Goal: Task Accomplishment & Management: Manage account settings

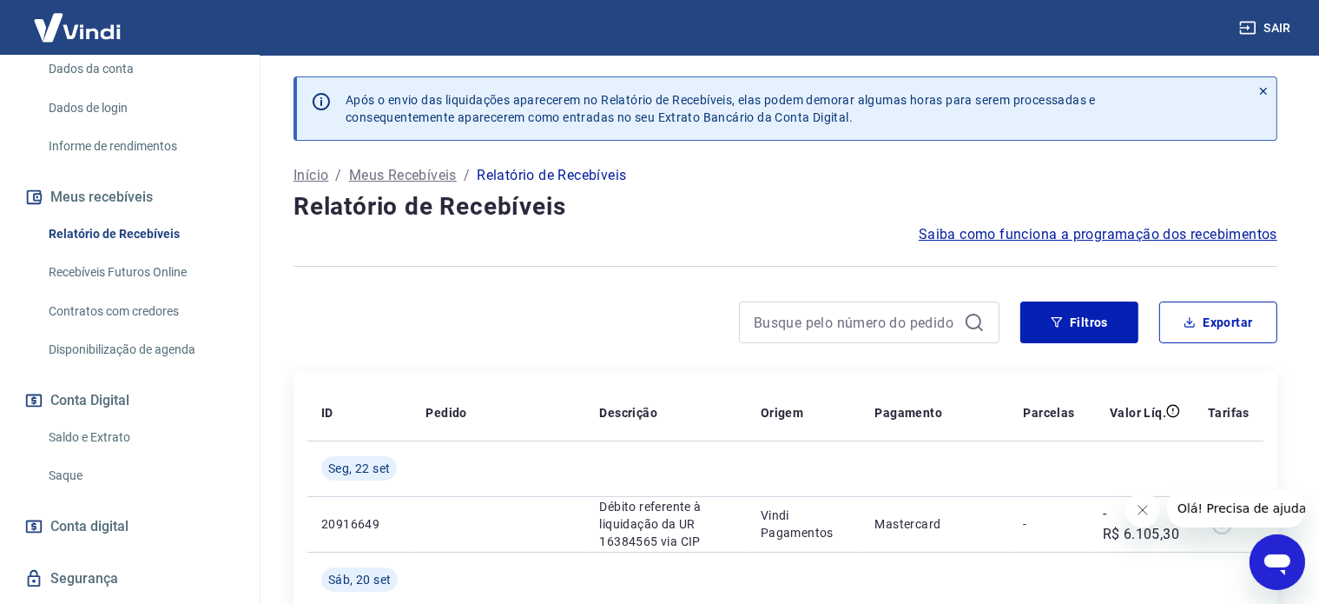
scroll to position [261, 0]
click at [95, 432] on link "Saldo e Extrato" at bounding box center [140, 434] width 197 height 36
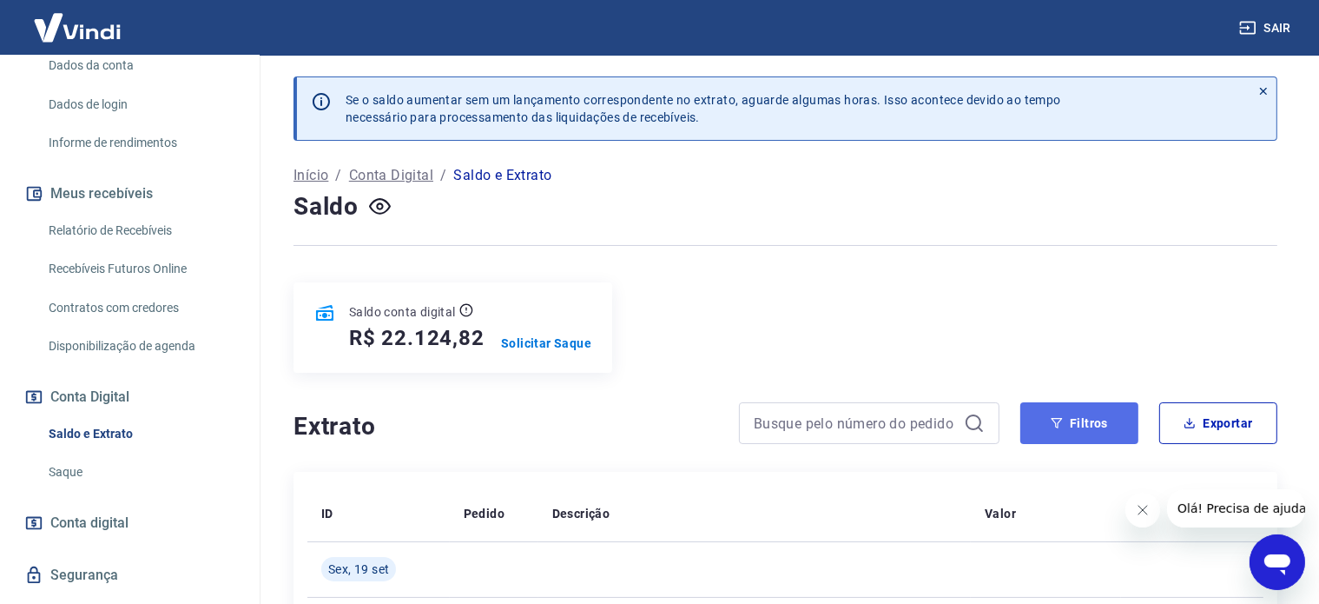
click at [1083, 433] on button "Filtros" at bounding box center [1080, 423] width 118 height 42
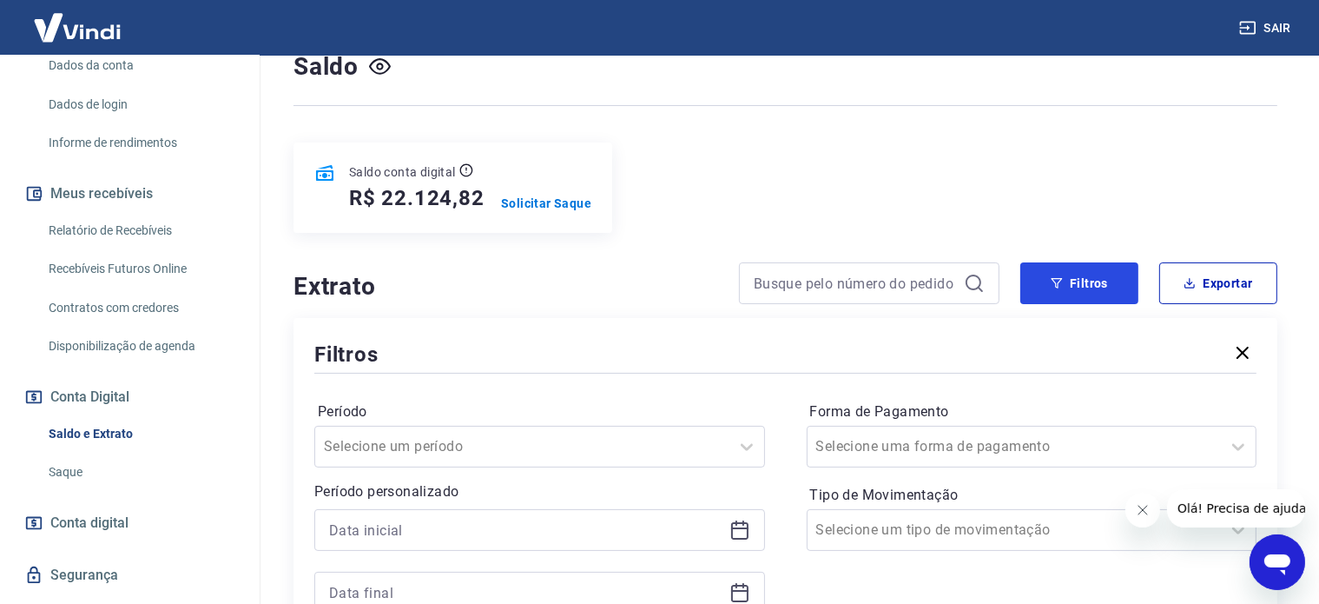
scroll to position [347, 0]
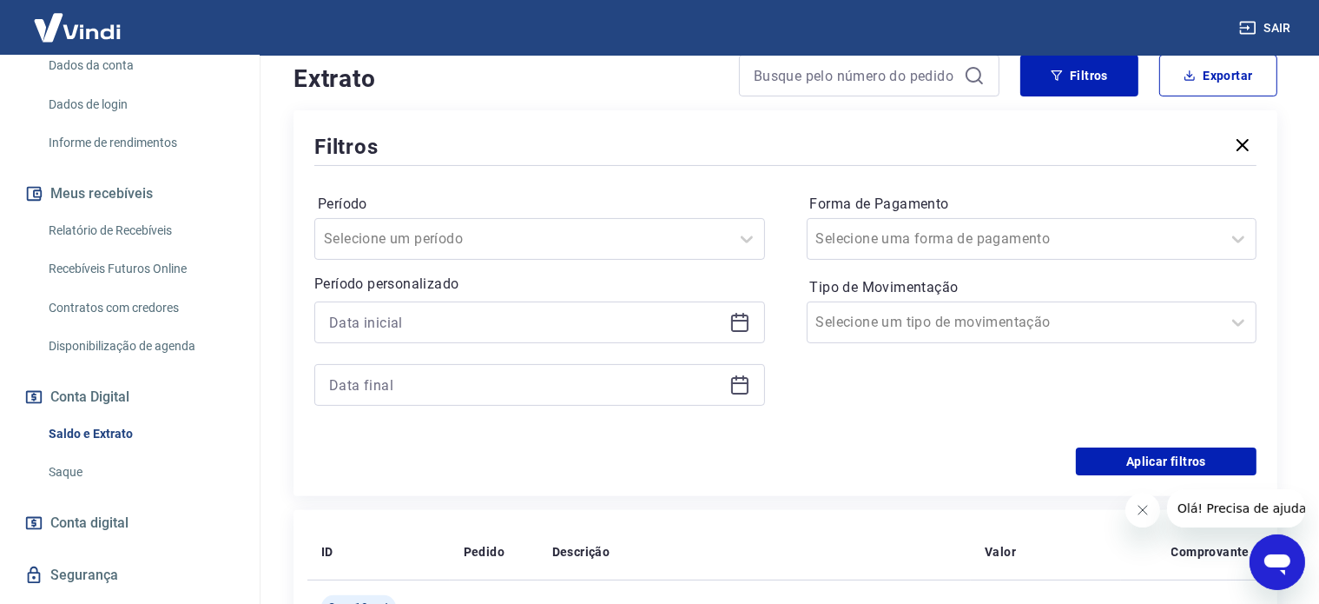
click at [737, 323] on icon at bounding box center [740, 322] width 21 height 21
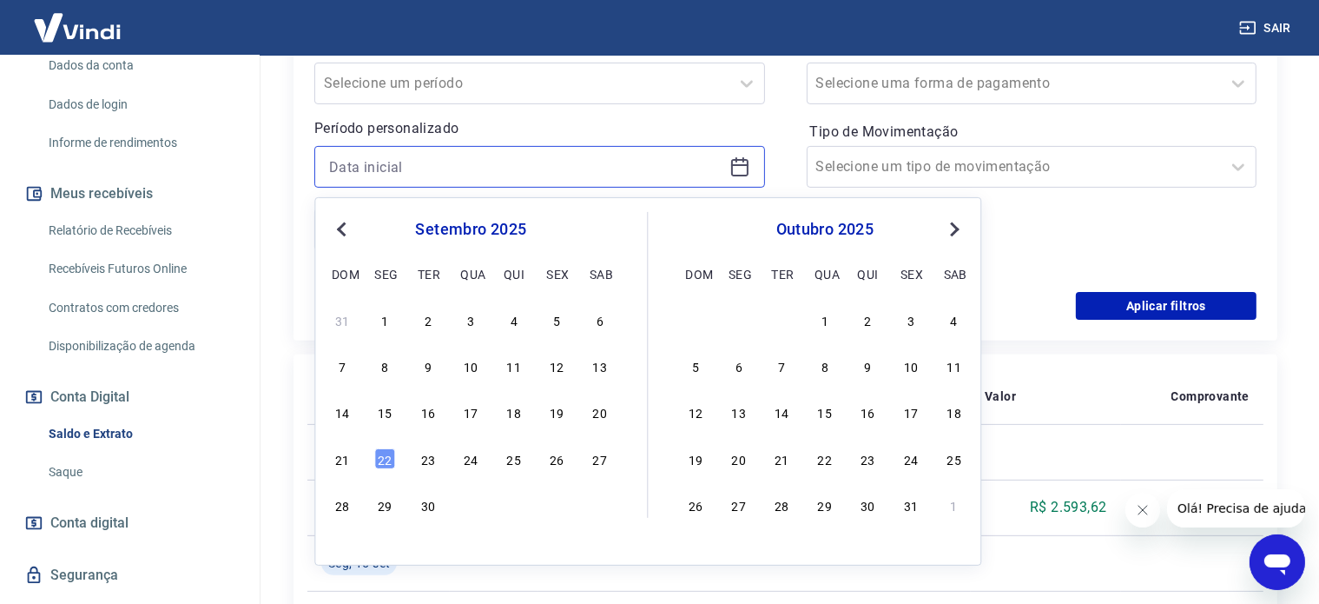
scroll to position [521, 0]
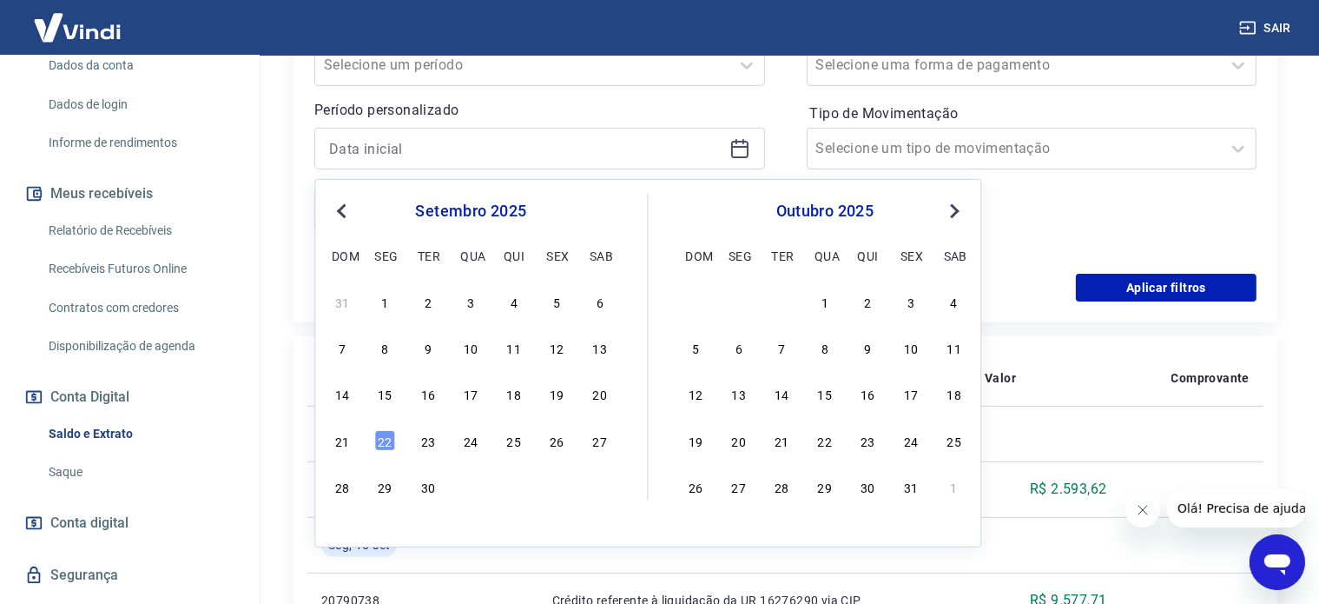
click at [343, 208] on span "Previous Month" at bounding box center [343, 211] width 0 height 20
click at [554, 439] on div "22" at bounding box center [556, 440] width 21 height 21
type input "[DATE]"
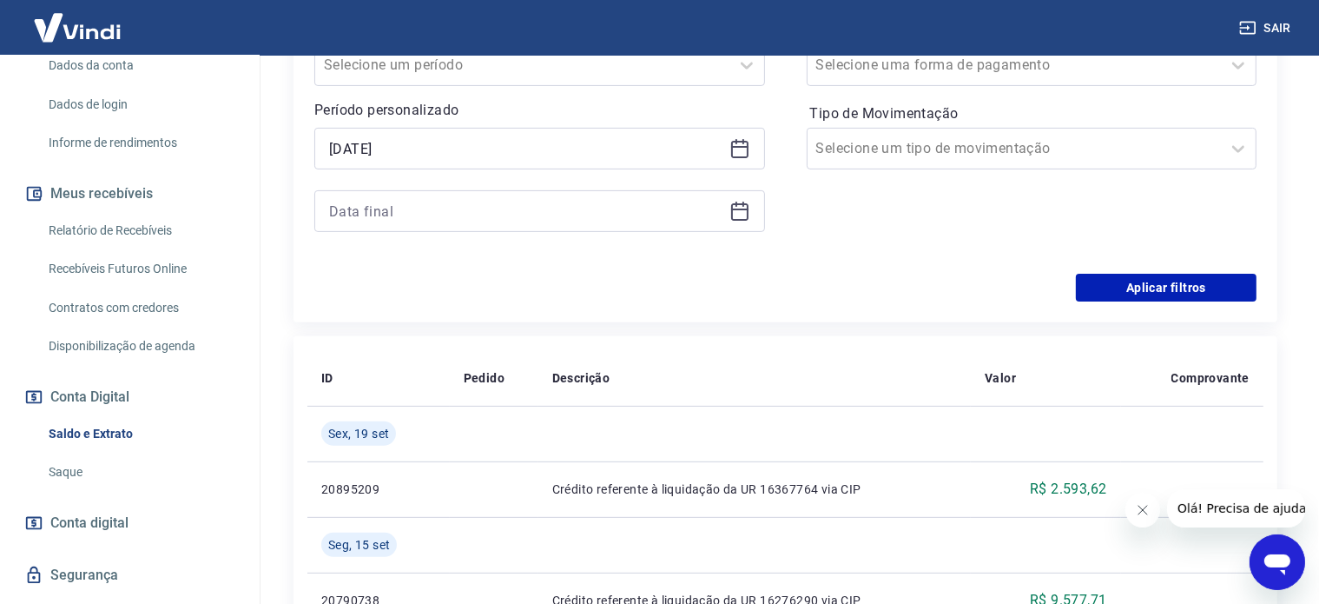
click at [737, 214] on icon at bounding box center [740, 211] width 21 height 21
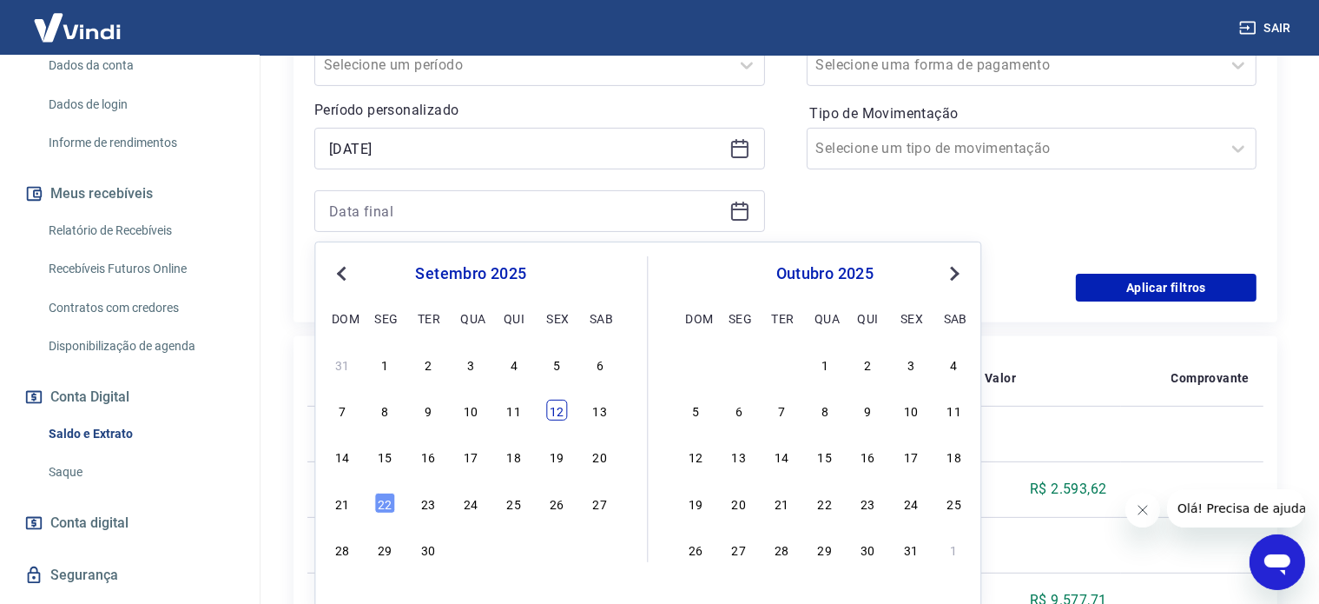
click at [555, 413] on div "12" at bounding box center [556, 410] width 21 height 21
type input "[DATE]"
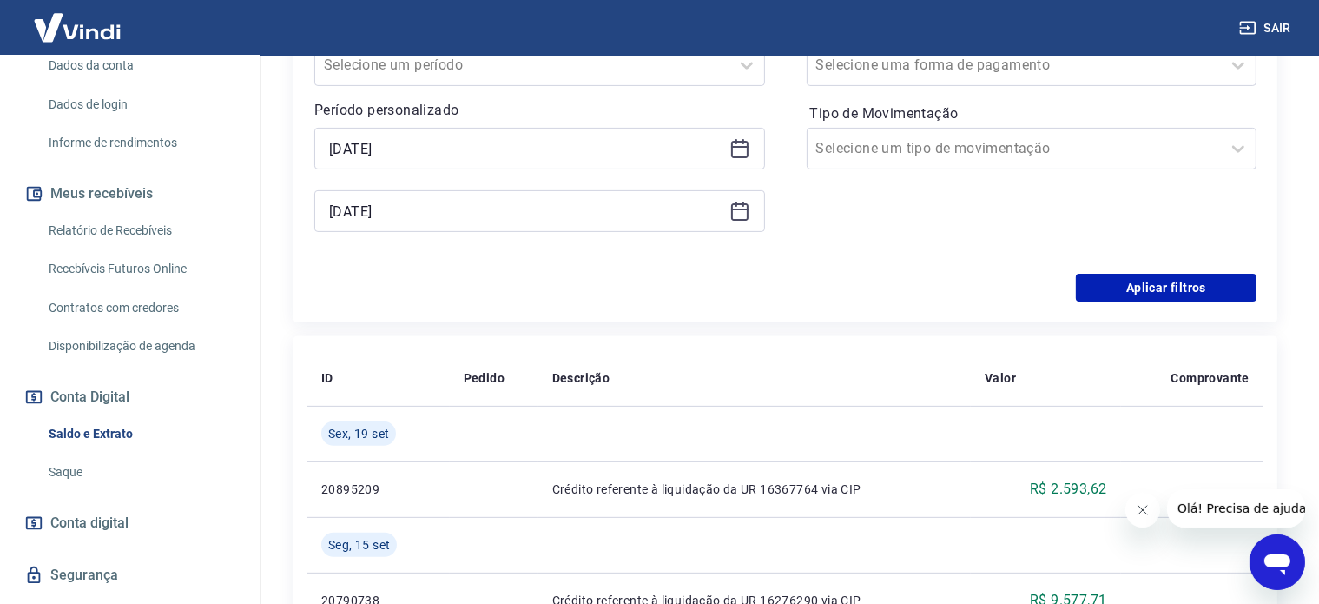
drag, startPoint x: 863, startPoint y: 256, endPoint x: 988, endPoint y: 270, distance: 126.7
click at [863, 256] on div "Período Selecione um período Período personalizado Selected date: [DATE] [DATE]…" at bounding box center [785, 135] width 942 height 278
click at [1109, 285] on button "Aplicar filtros" at bounding box center [1166, 288] width 181 height 28
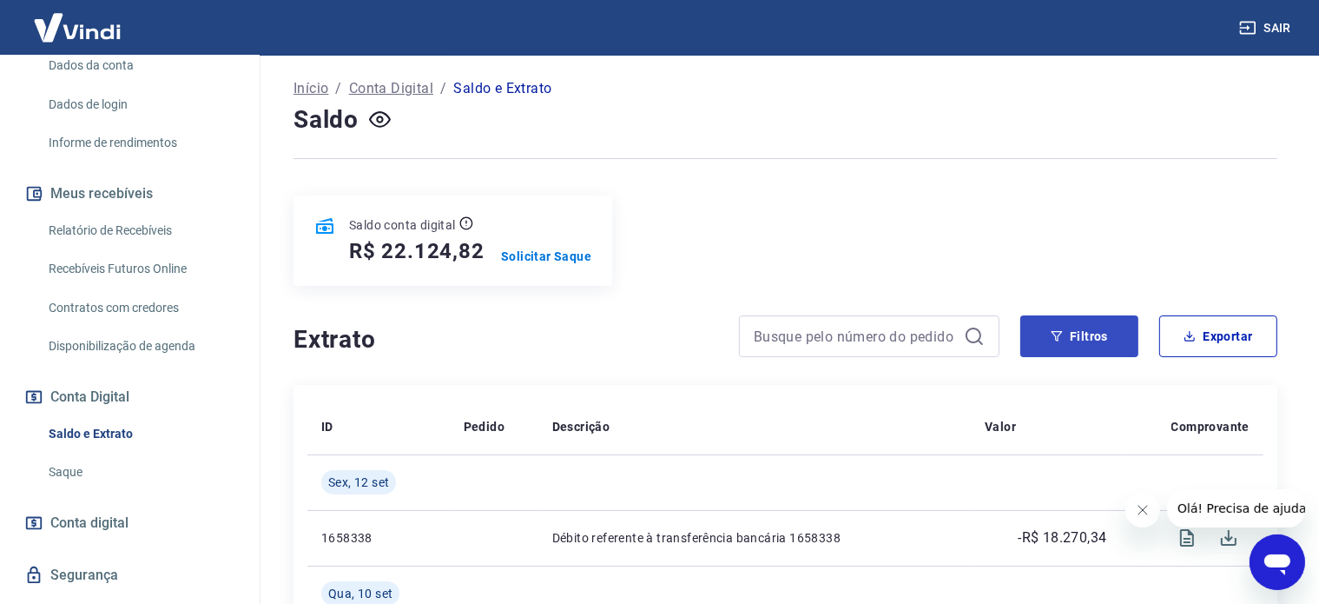
scroll to position [174, 0]
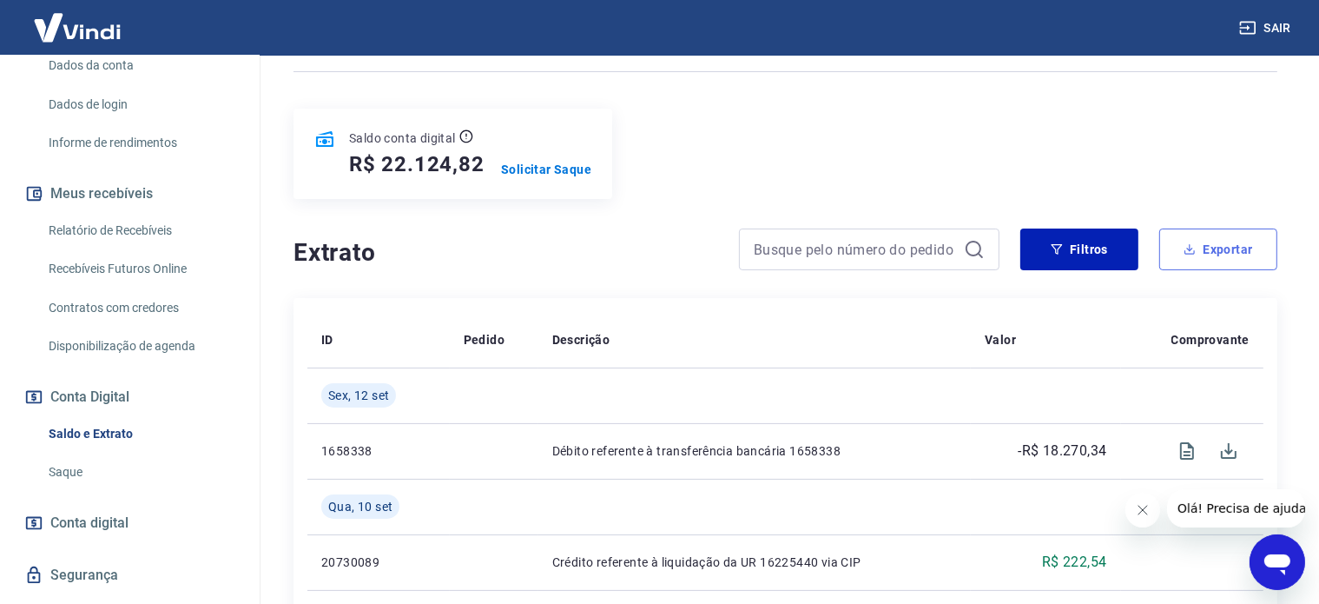
click at [1230, 243] on button "Exportar" at bounding box center [1219, 249] width 118 height 42
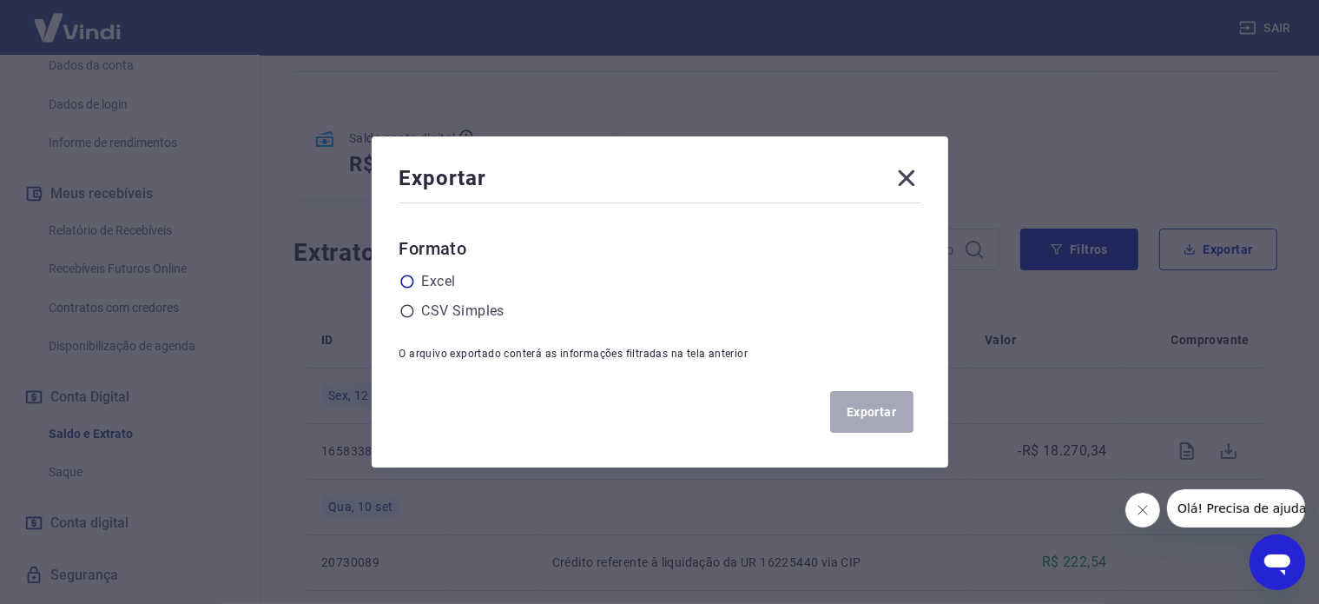
click at [410, 278] on div "Exportar Formato Excel CSV Simples O arquivo exportado conterá as informações f…" at bounding box center [660, 301] width 577 height 331
click at [431, 280] on label "Excel" at bounding box center [439, 281] width 34 height 21
click at [0, 0] on input "radio" at bounding box center [0, 0] width 0 height 0
click at [861, 416] on button "Exportar" at bounding box center [871, 412] width 83 height 42
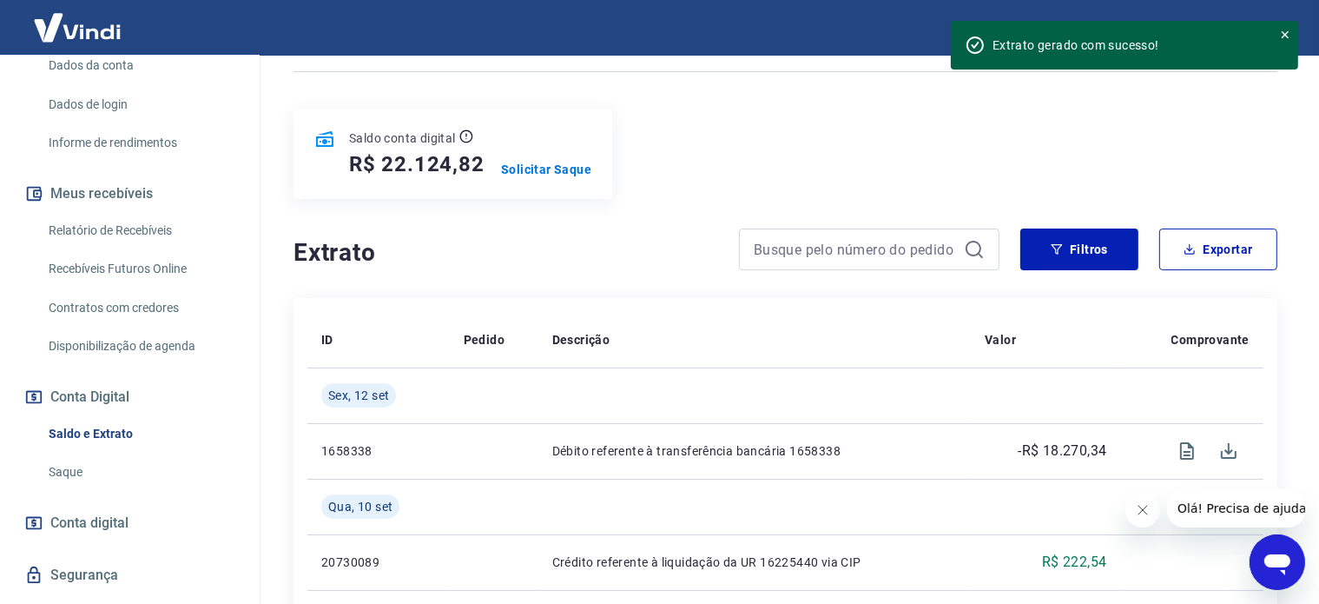
scroll to position [87, 0]
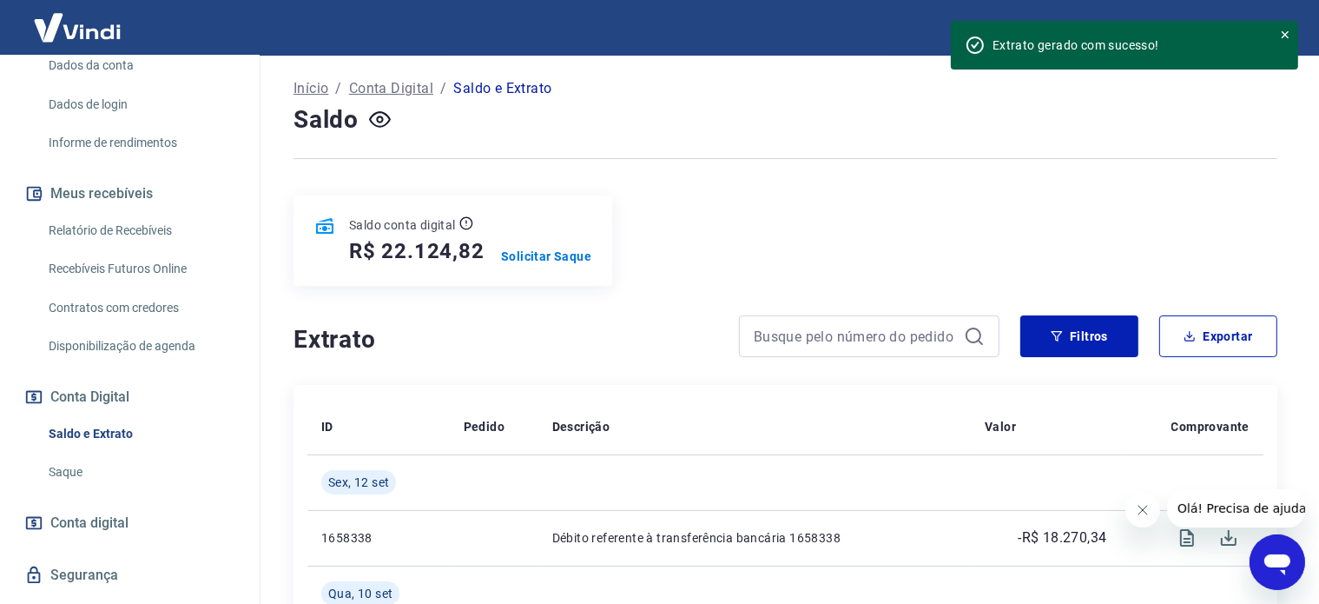
click at [110, 225] on link "Relatório de Recebíveis" at bounding box center [140, 231] width 197 height 36
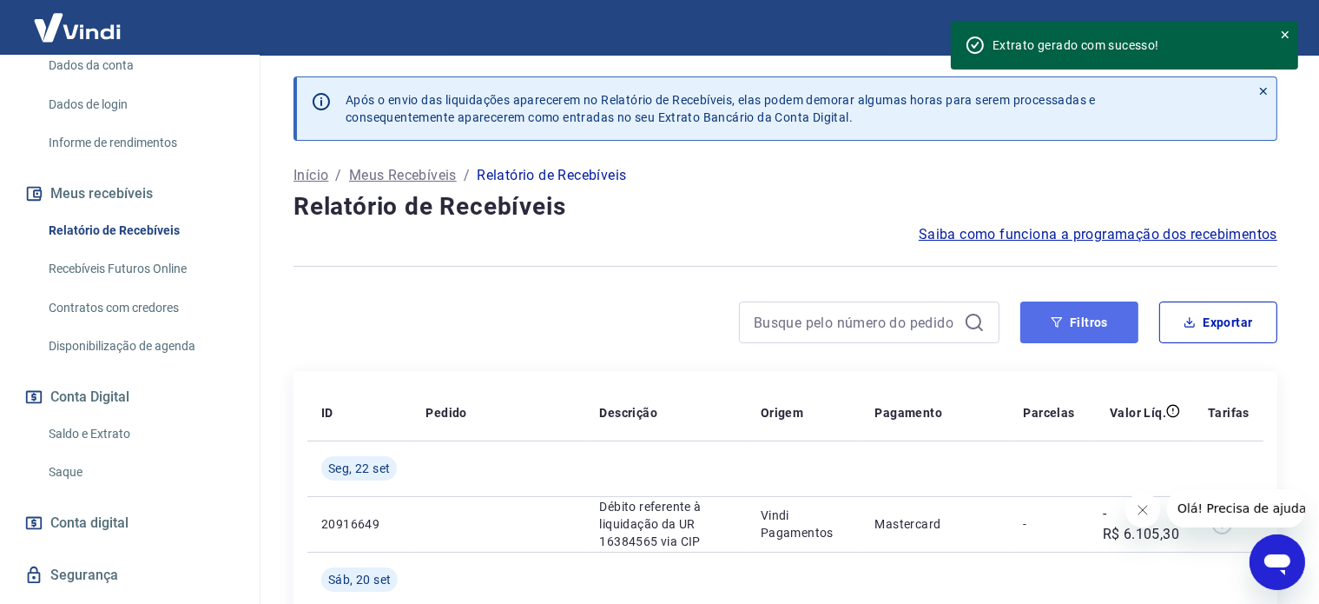
click at [1046, 316] on button "Filtros" at bounding box center [1080, 322] width 118 height 42
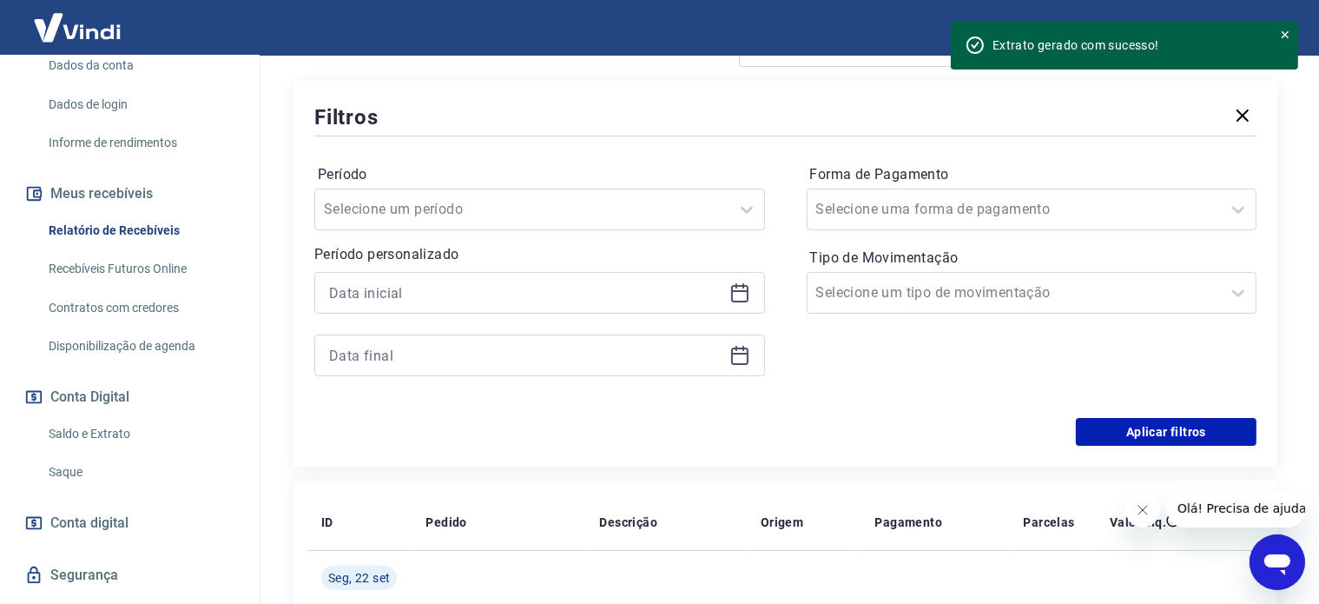
scroll to position [347, 0]
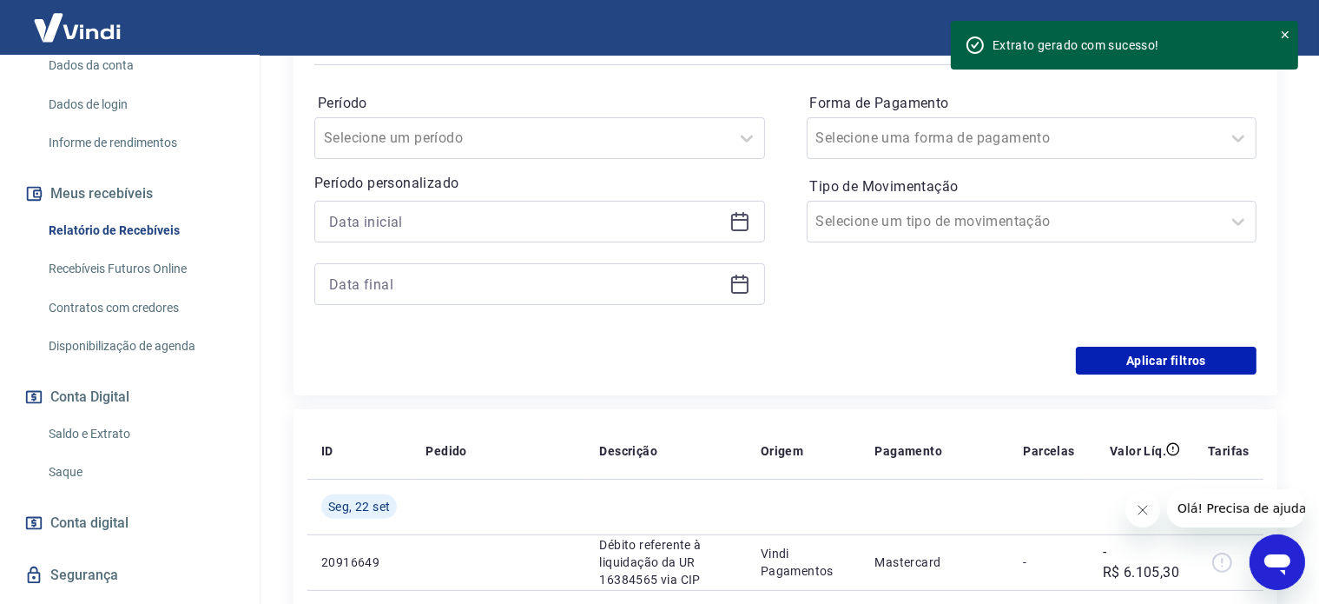
click at [742, 221] on icon at bounding box center [740, 221] width 21 height 21
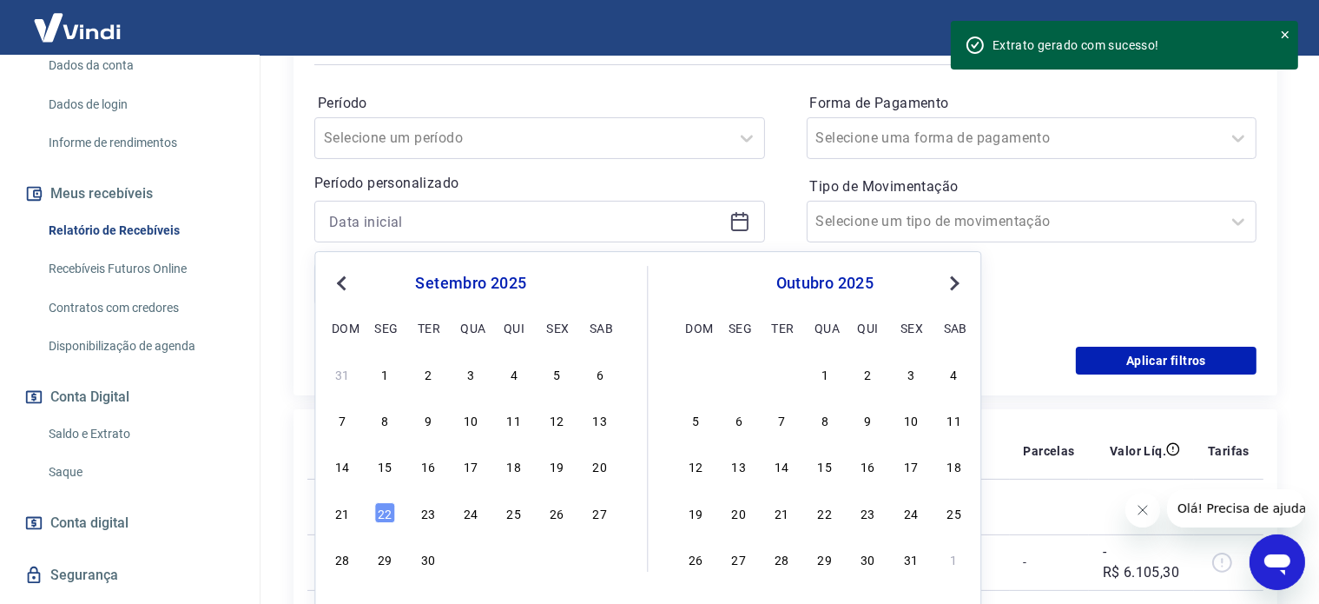
click at [335, 278] on button "Previous Month" at bounding box center [341, 283] width 21 height 21
click at [551, 509] on div "22" at bounding box center [556, 512] width 21 height 21
type input "[DATE]"
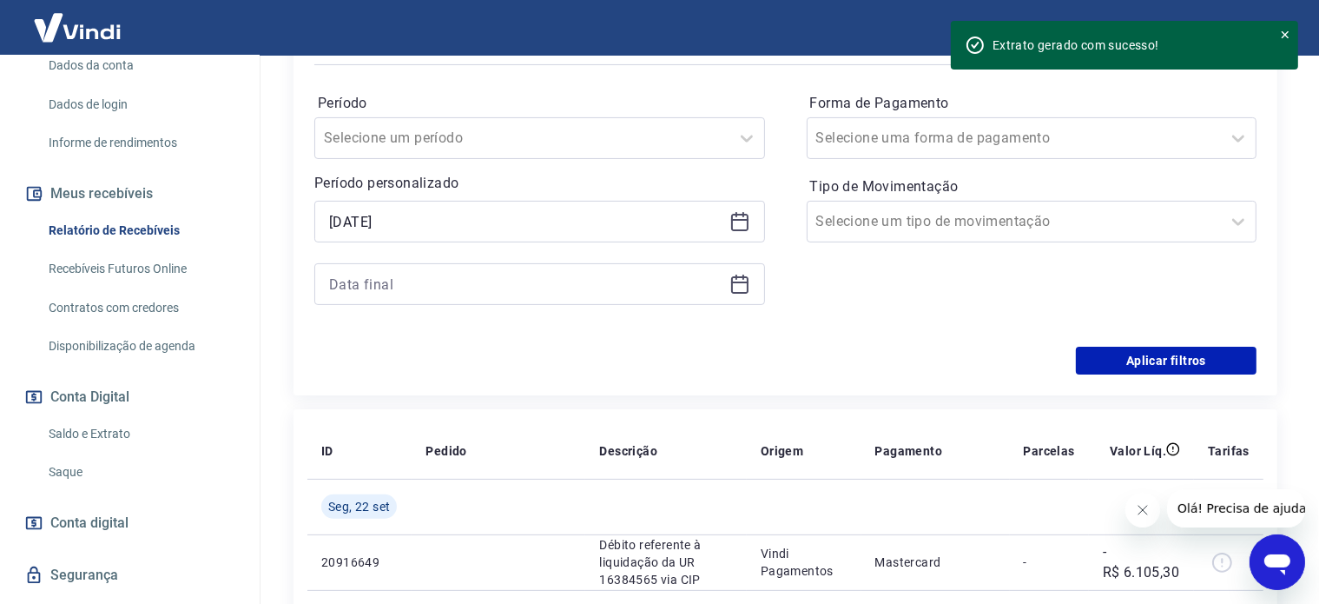
click at [737, 282] on icon at bounding box center [739, 282] width 17 height 2
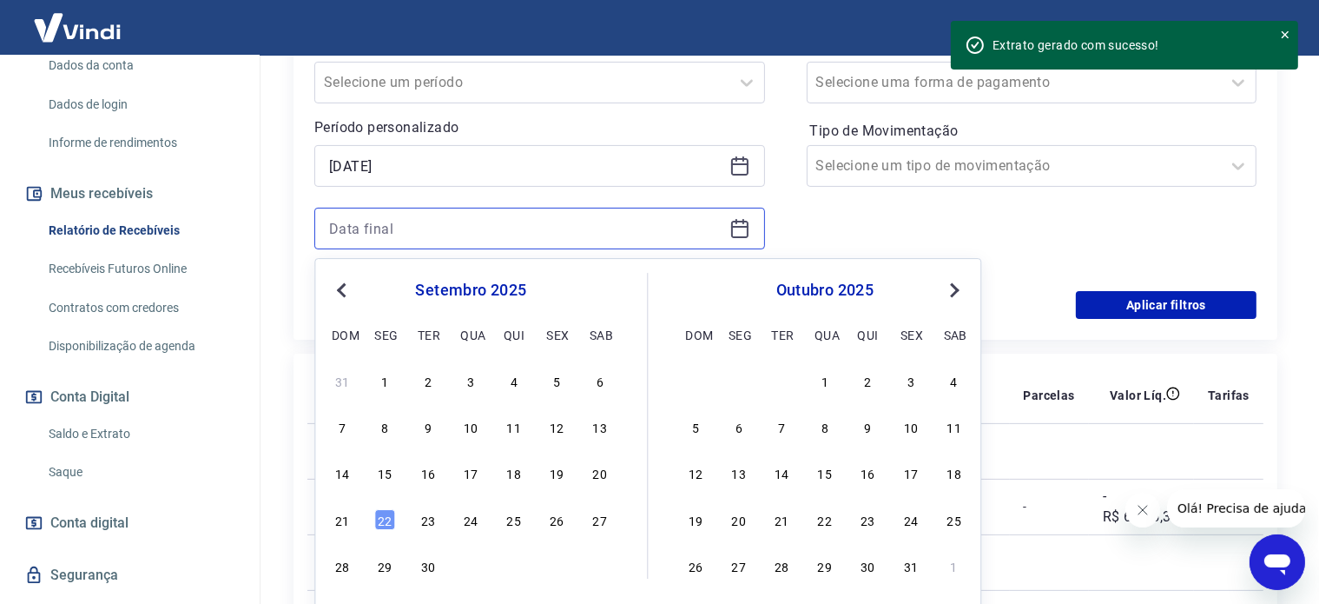
scroll to position [434, 0]
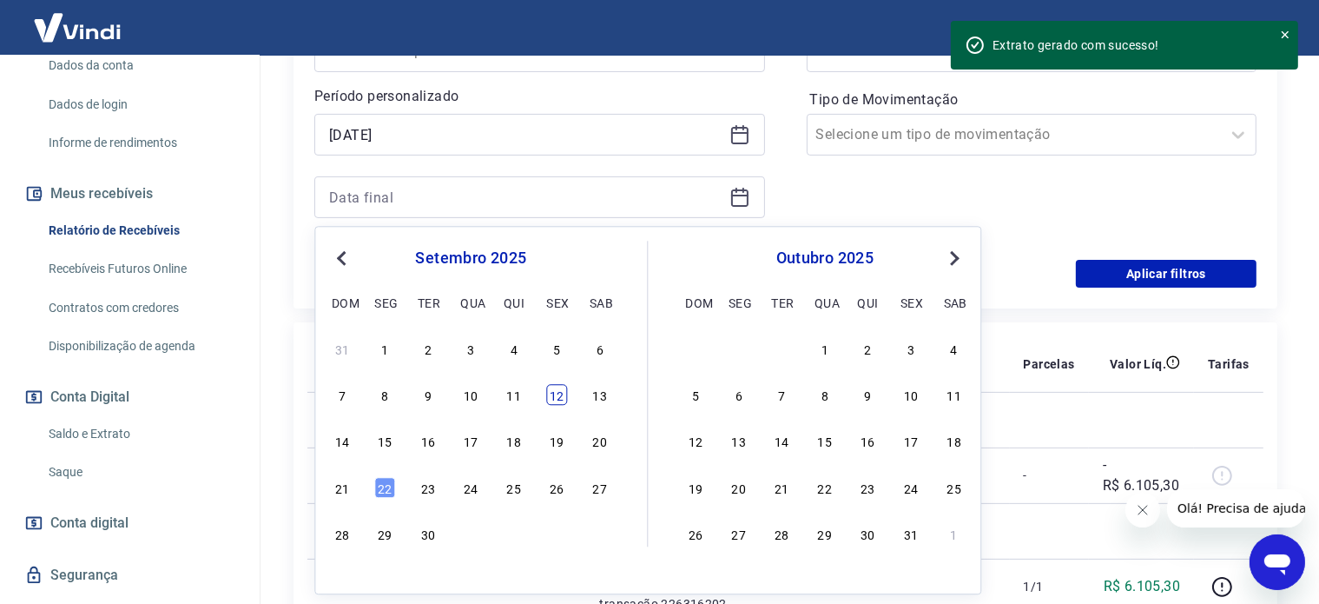
click at [555, 390] on div "12" at bounding box center [556, 395] width 21 height 21
type input "[DATE]"
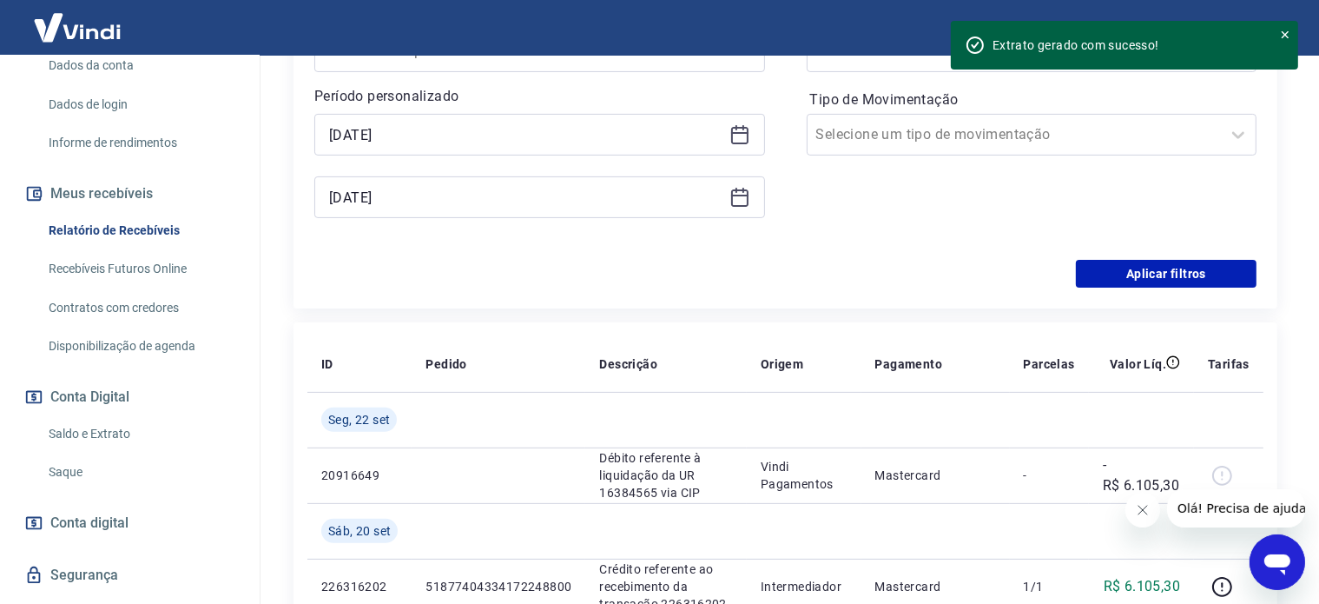
click at [945, 201] on div "Forma de Pagamento Selecione uma forma de pagamento Tipo de Movimentação Seleci…" at bounding box center [1032, 121] width 451 height 236
click at [1128, 278] on button "Aplicar filtros" at bounding box center [1166, 274] width 181 height 28
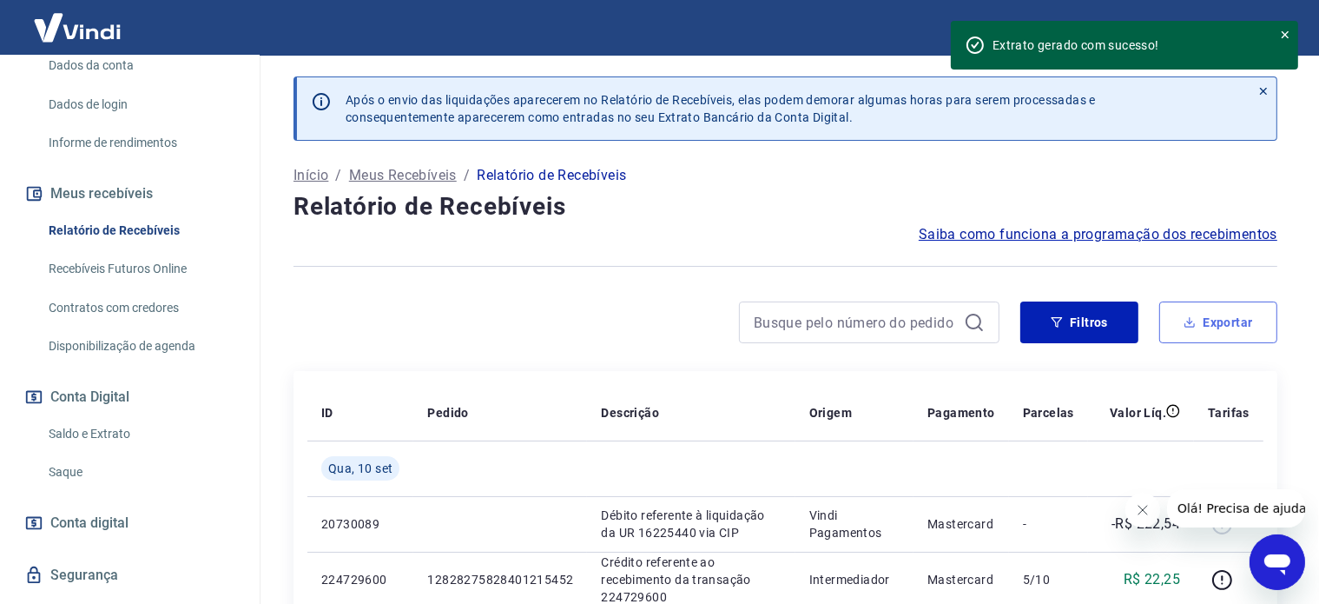
click at [1202, 329] on button "Exportar" at bounding box center [1219, 322] width 118 height 42
type input "[DATE]"
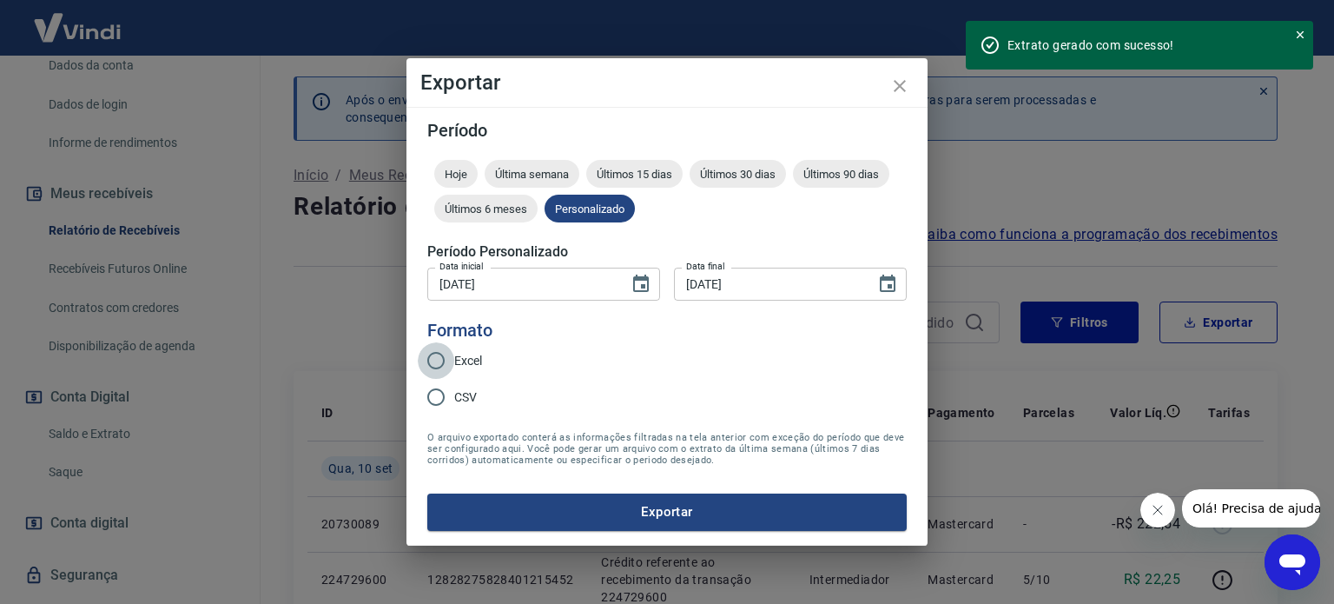
drag, startPoint x: 442, startPoint y: 360, endPoint x: 476, endPoint y: 400, distance: 51.7
click at [441, 360] on input "Excel" at bounding box center [436, 360] width 36 height 36
radio input "true"
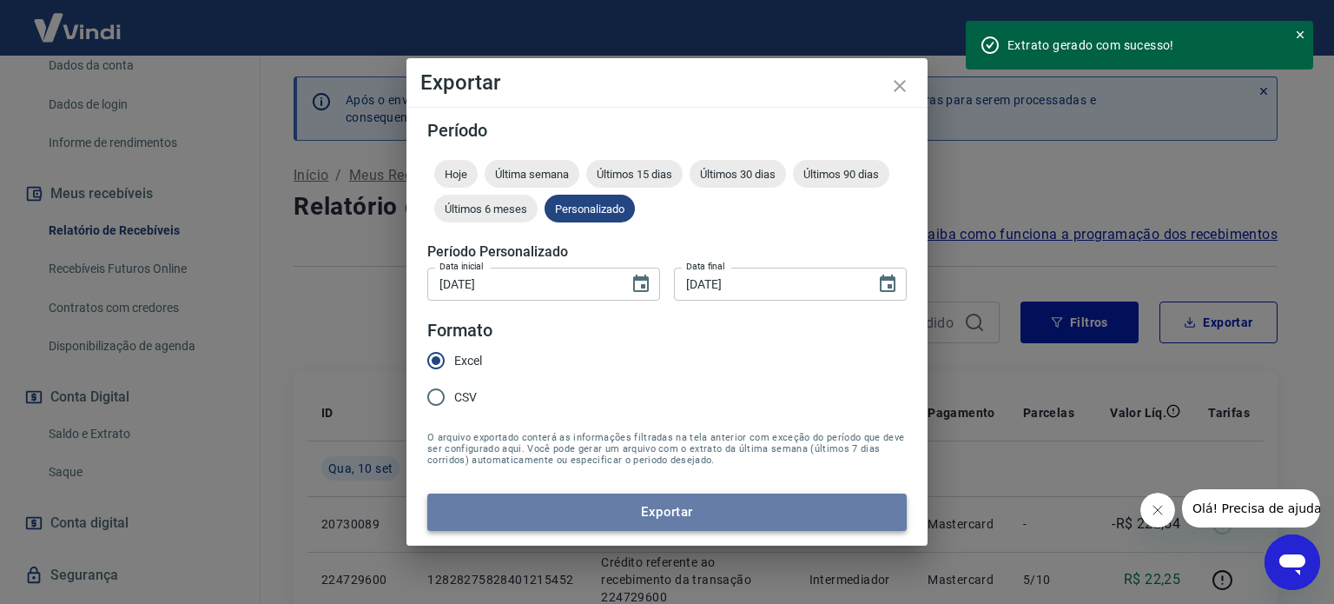
click at [664, 510] on button "Exportar" at bounding box center [666, 511] width 479 height 36
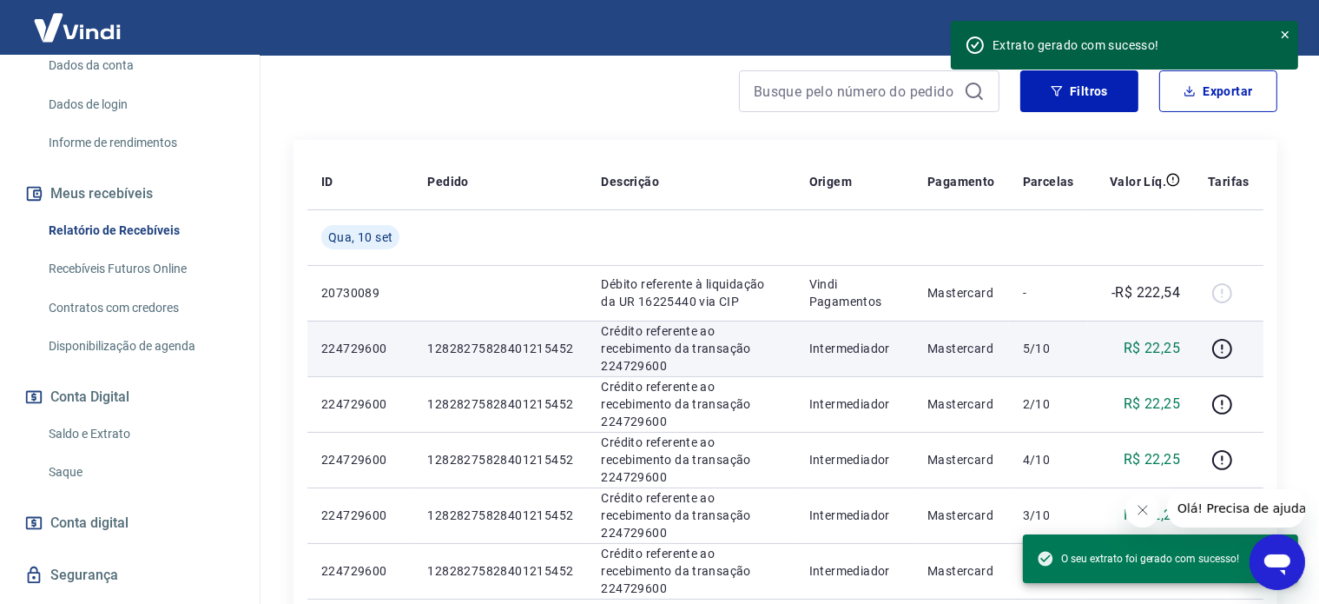
scroll to position [261, 0]
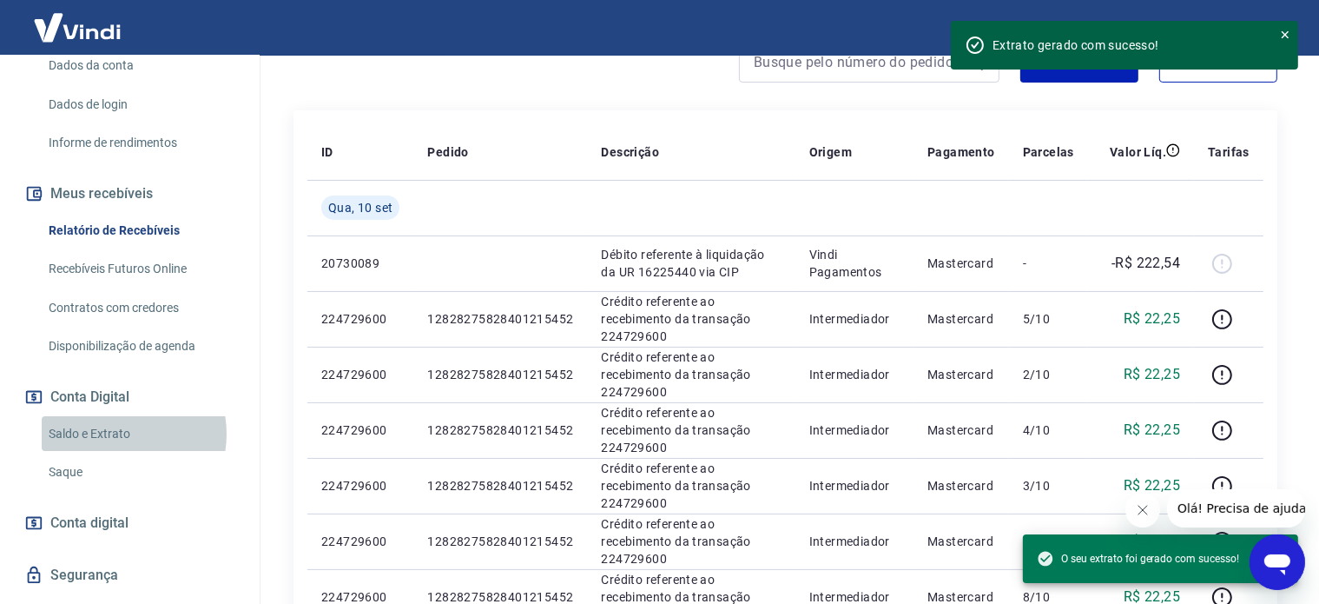
click at [111, 433] on link "Saldo e Extrato" at bounding box center [140, 434] width 197 height 36
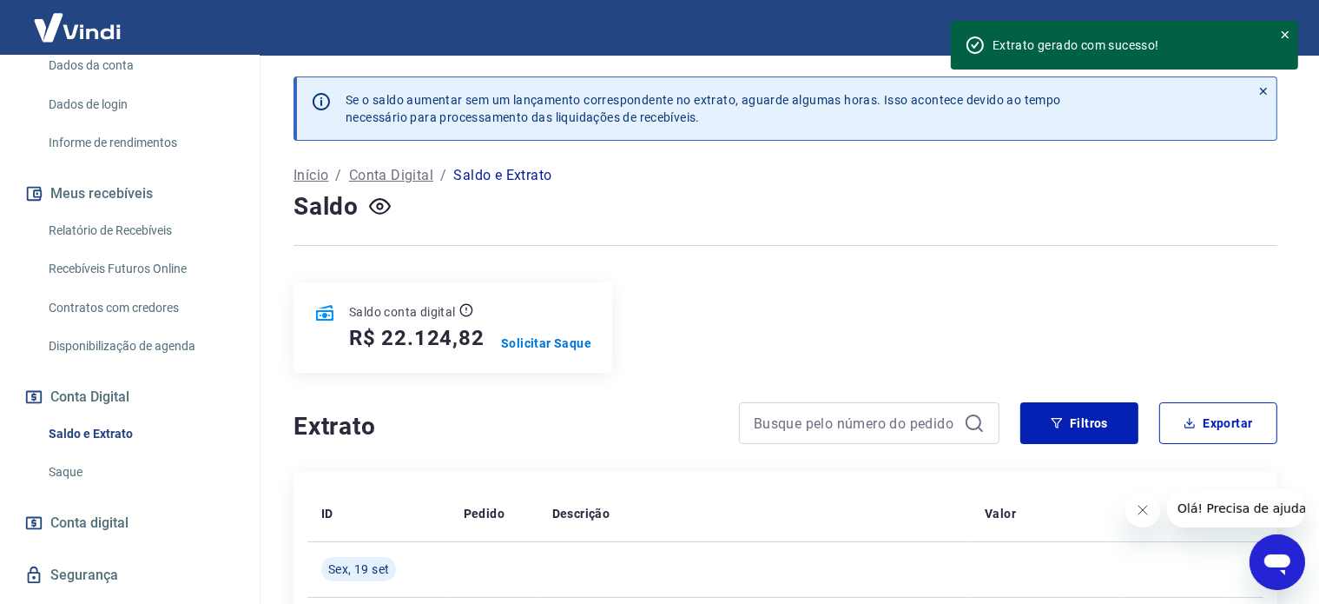
click at [481, 444] on h4 "Extrato" at bounding box center [506, 426] width 425 height 35
